Goal: Navigation & Orientation: Understand site structure

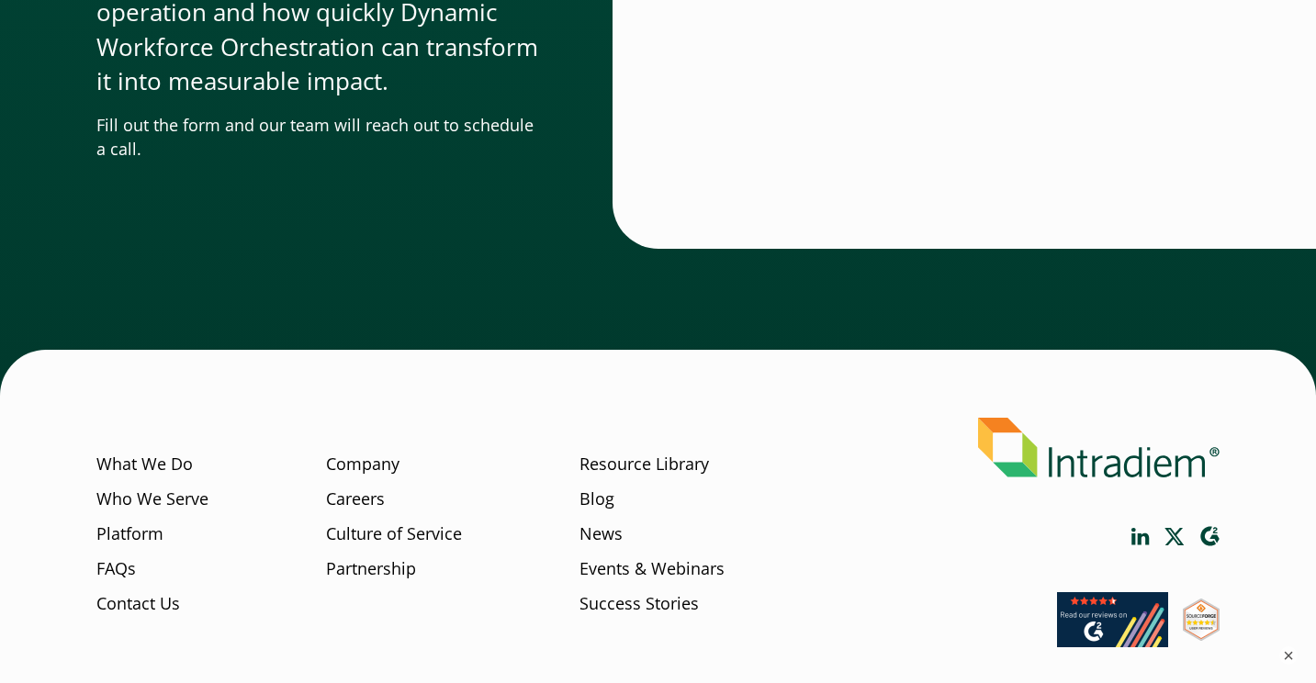
scroll to position [5780, 0]
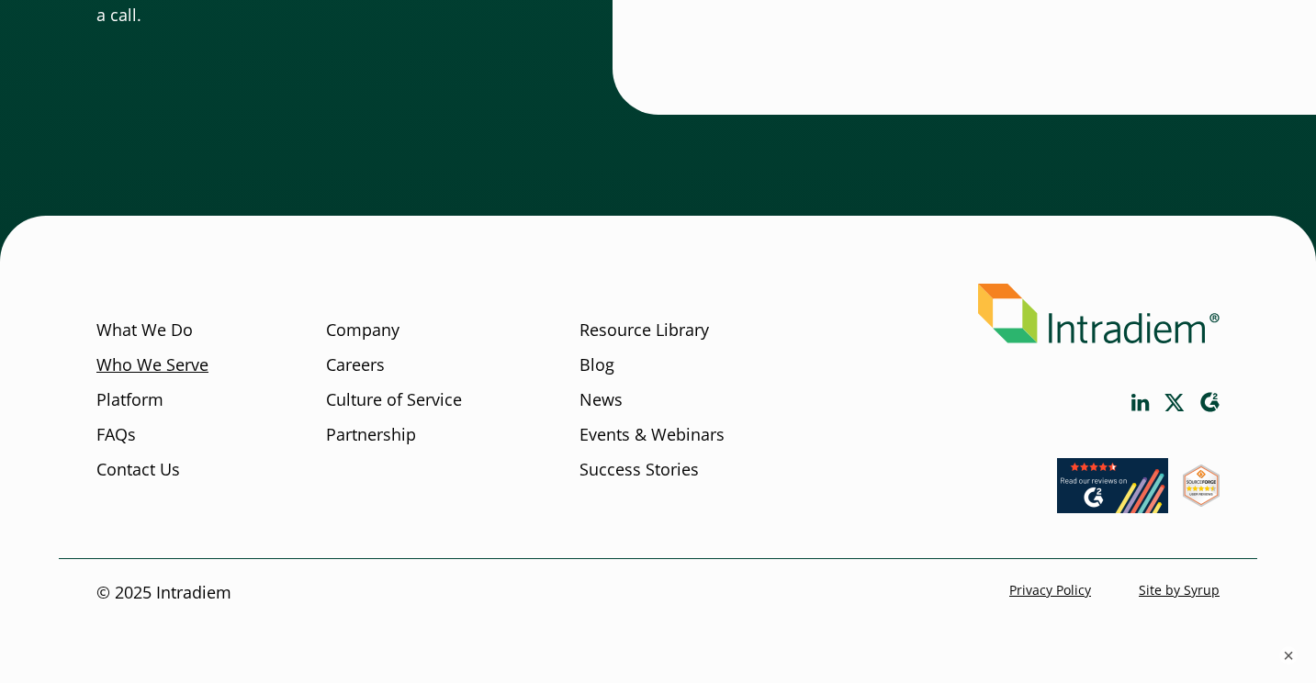
click at [177, 370] on link "Who We Serve" at bounding box center [152, 366] width 112 height 24
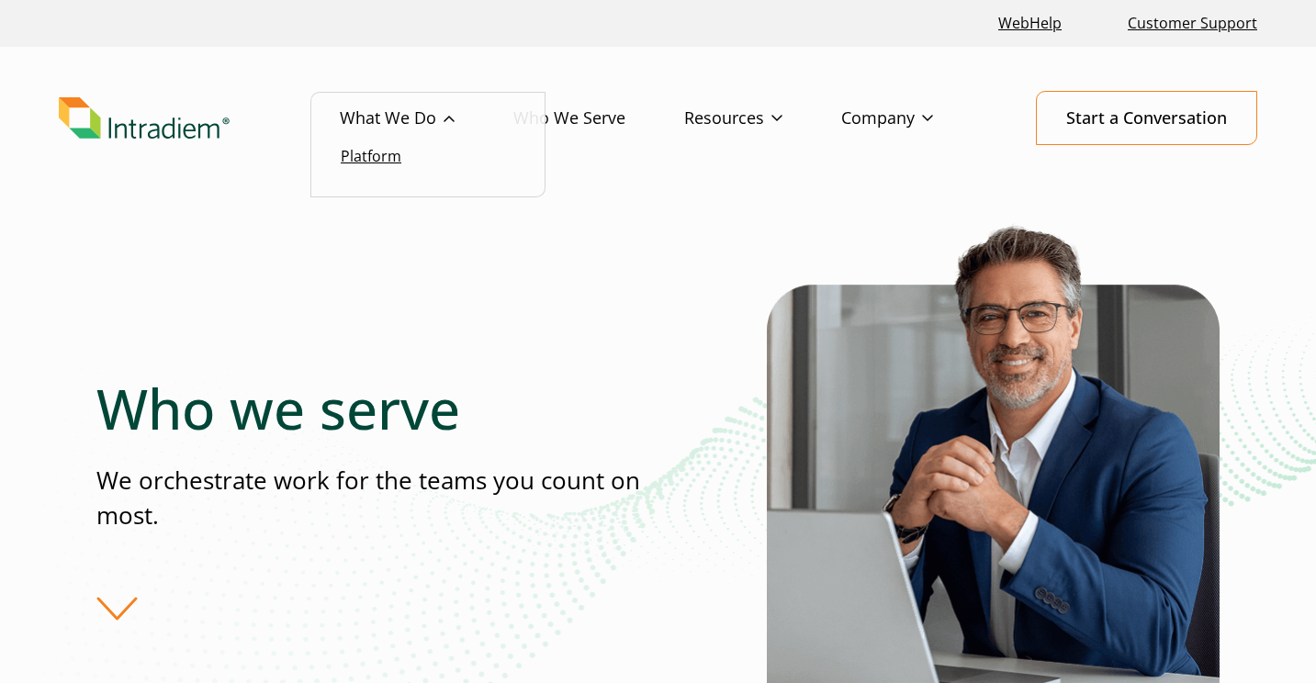
click at [374, 154] on link "Platform" at bounding box center [371, 156] width 61 height 20
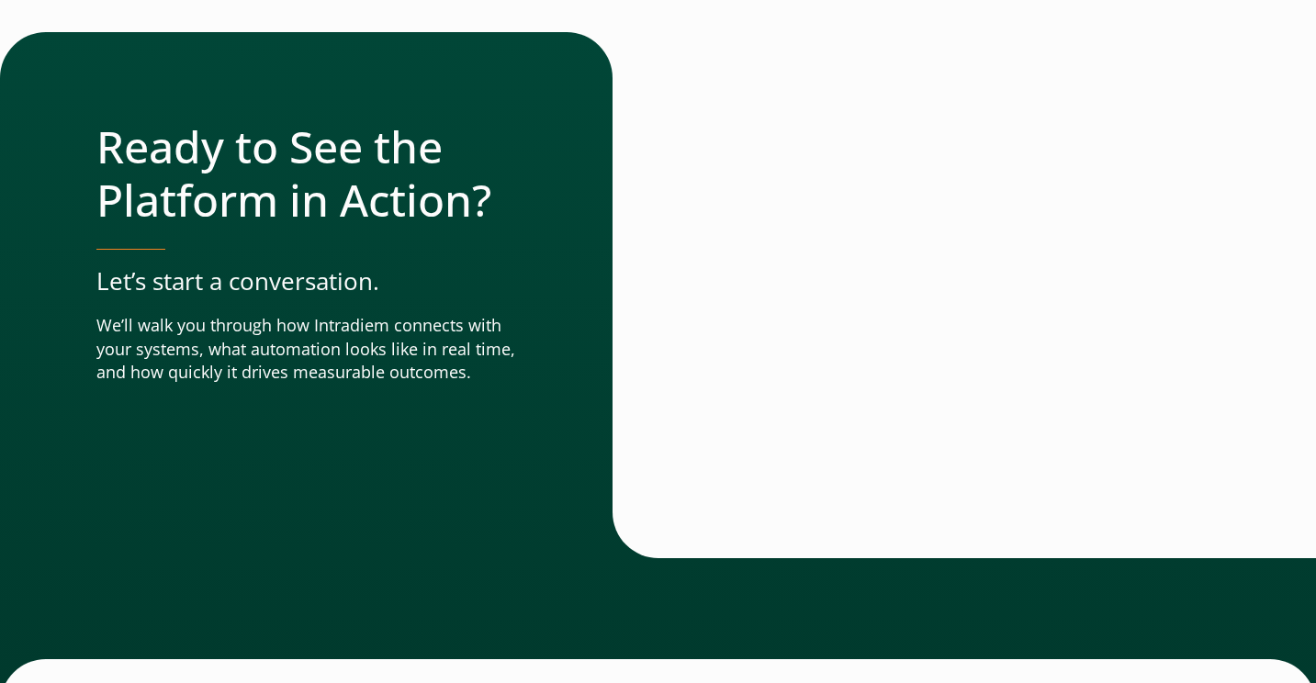
scroll to position [6585, 0]
